Goal: Find specific page/section

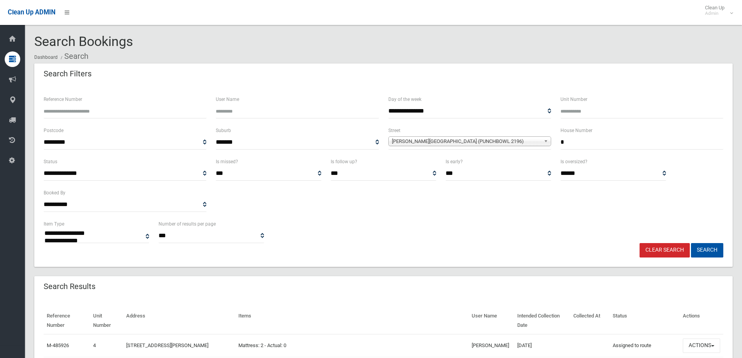
select select
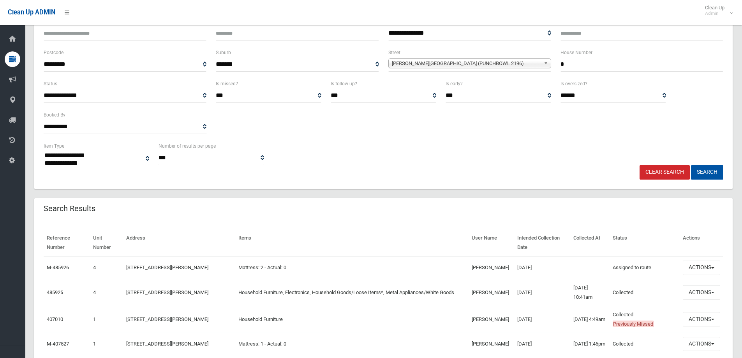
click at [604, 58] on input "*" at bounding box center [641, 64] width 163 height 14
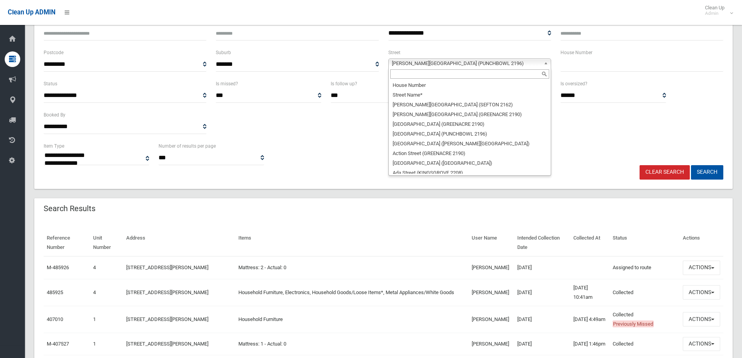
click at [546, 63] on b at bounding box center [547, 63] width 7 height 9
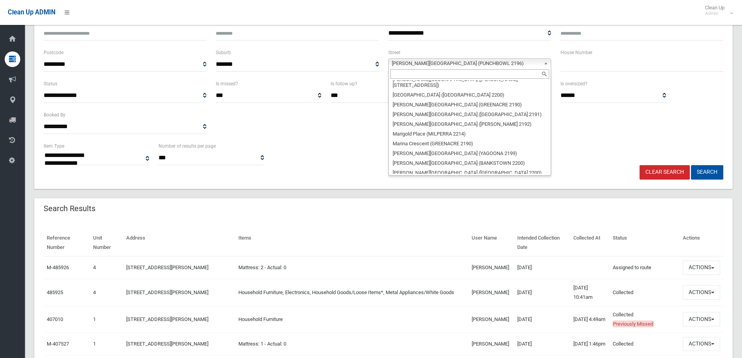
click at [530, 75] on input "text" at bounding box center [469, 73] width 159 height 9
click at [582, 68] on input "text" at bounding box center [641, 64] width 163 height 14
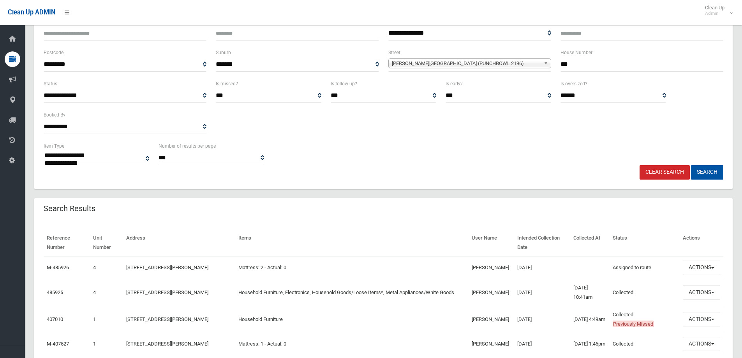
type input "***"
click at [546, 63] on b at bounding box center [547, 63] width 7 height 9
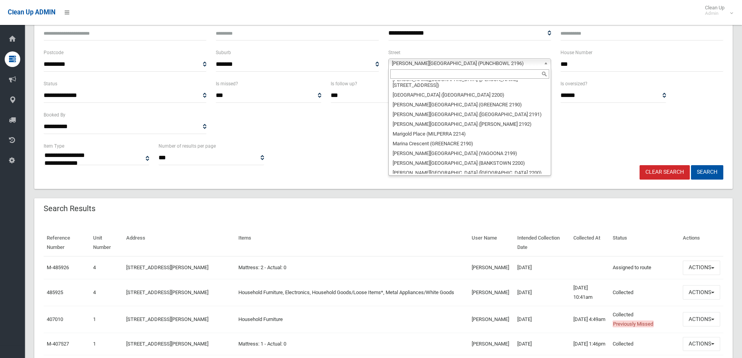
click at [524, 69] on input "text" at bounding box center [469, 73] width 159 height 9
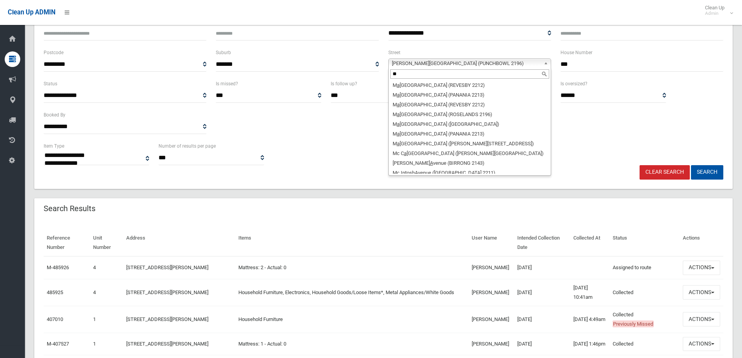
scroll to position [0, 0]
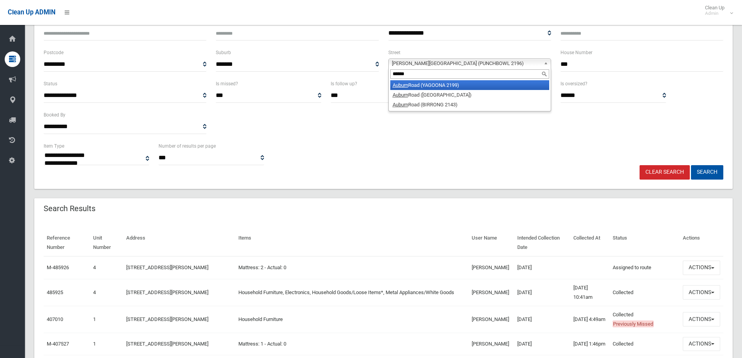
type input "******"
click at [490, 86] on li "[GEOGRAPHIC_DATA] (YAGOONA 2199)" at bounding box center [469, 85] width 159 height 10
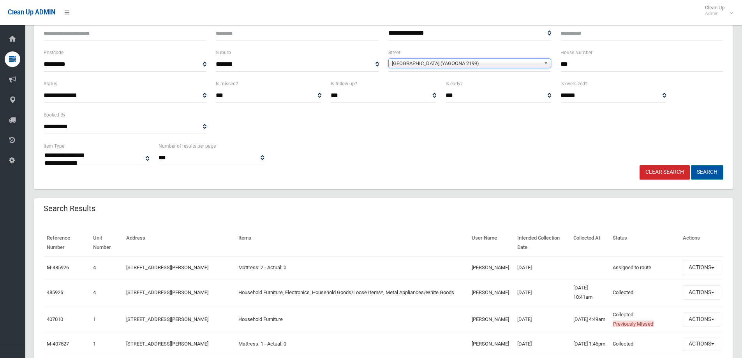
click at [708, 175] on button "Search" at bounding box center [707, 172] width 32 height 14
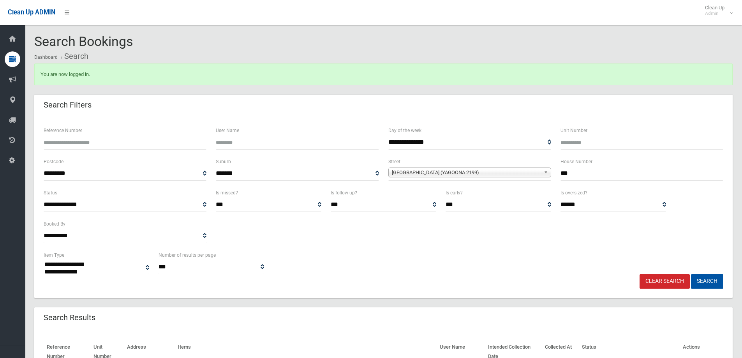
select select
